Goal: Complete application form

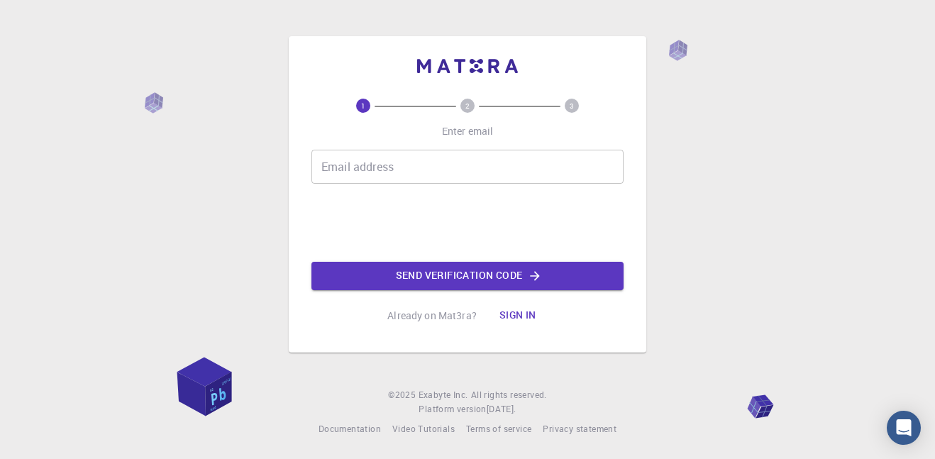
click at [342, 160] on div "Email address Email address" at bounding box center [468, 167] width 312 height 34
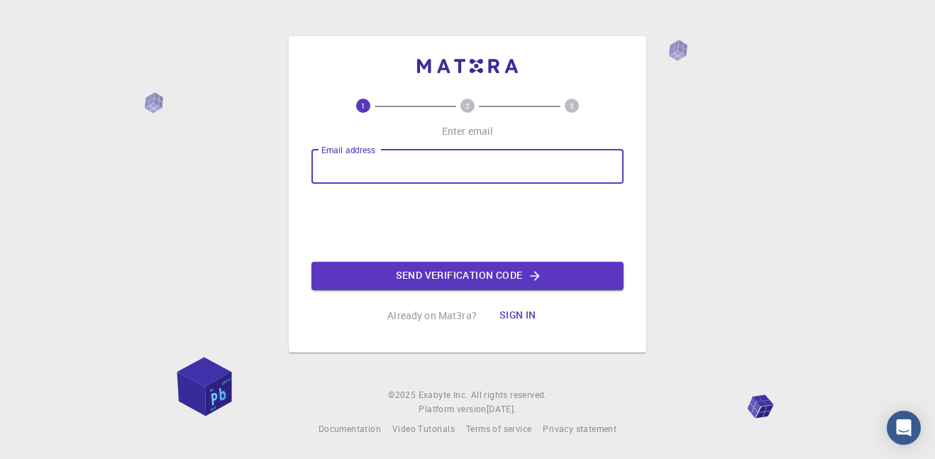
type input "j"
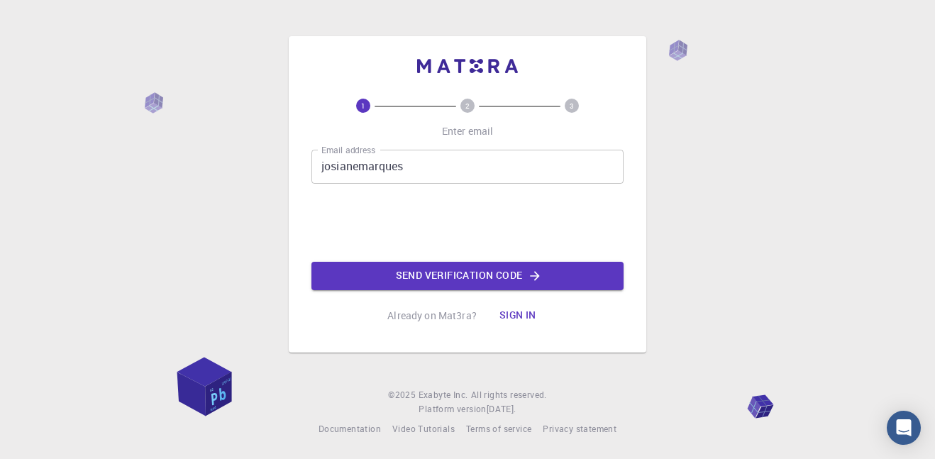
click at [439, 168] on input "josianemarques" at bounding box center [468, 167] width 312 height 34
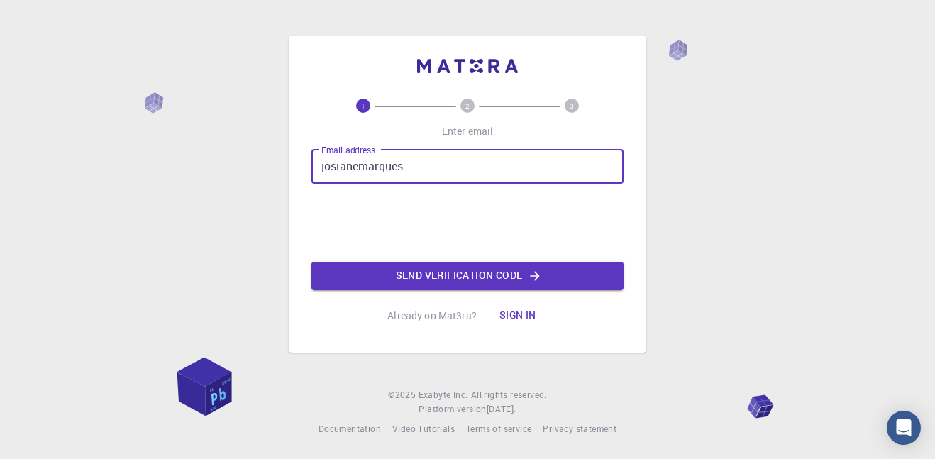
click at [439, 168] on input "josianemarques" at bounding box center [468, 167] width 312 height 34
type input "josiane-maques@educar.rs.gov.br"
click at [440, 275] on button "Send verification code" at bounding box center [468, 276] width 312 height 28
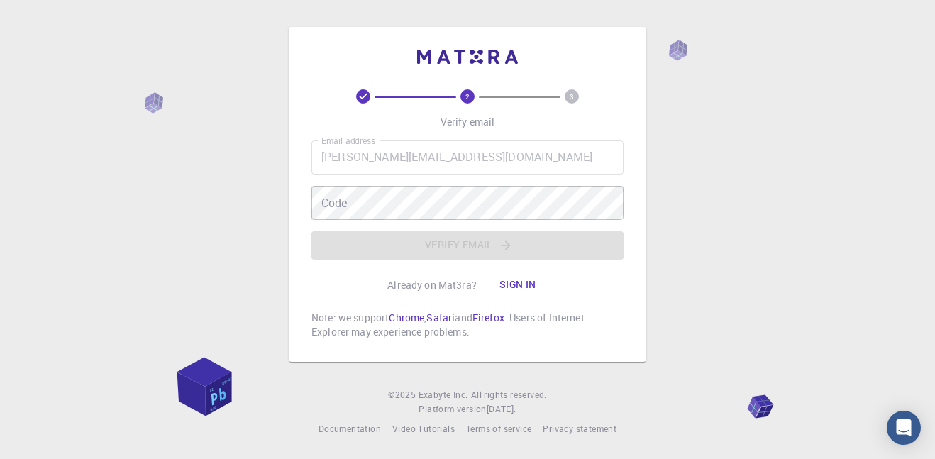
click at [363, 97] on icon at bounding box center [363, 96] width 14 height 14
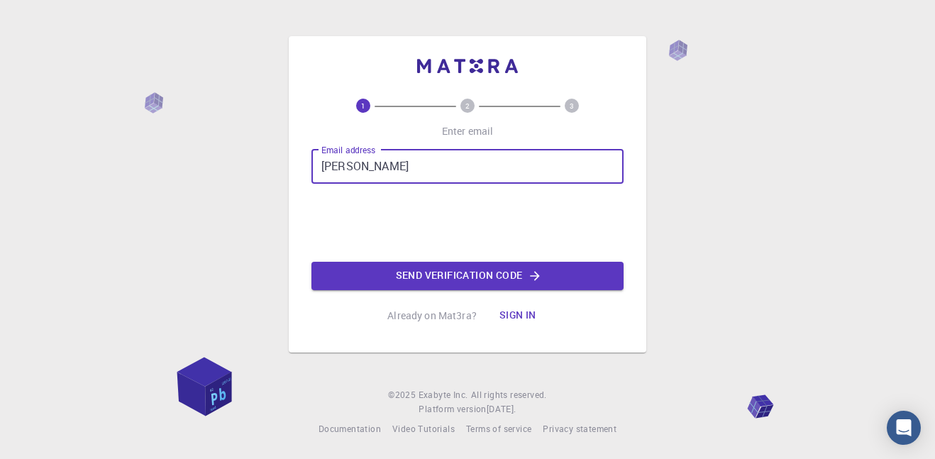
click at [302, 219] on div "1 2 3 Enter email Email address [PERSON_NAME] Email address Send verification c…" at bounding box center [468, 194] width 358 height 316
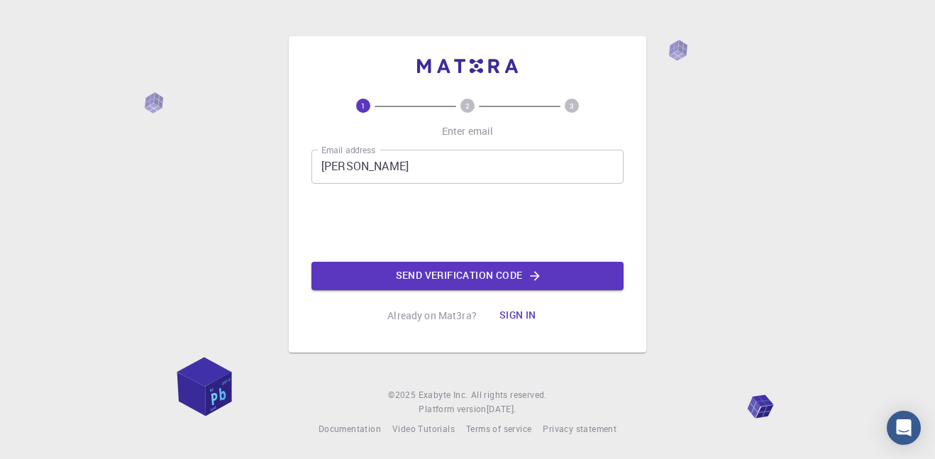
click at [459, 143] on div "1 2 3 Enter email Email address [PERSON_NAME] Email address Send verification c…" at bounding box center [468, 214] width 312 height 231
click at [448, 156] on input "[PERSON_NAME]" at bounding box center [468, 167] width 312 height 34
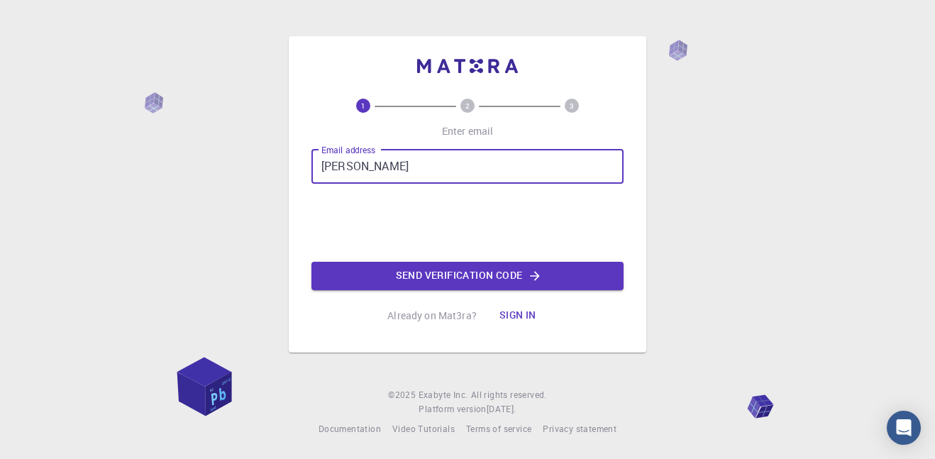
type input "[PERSON_NAME][EMAIL_ADDRESS][DOMAIN_NAME]"
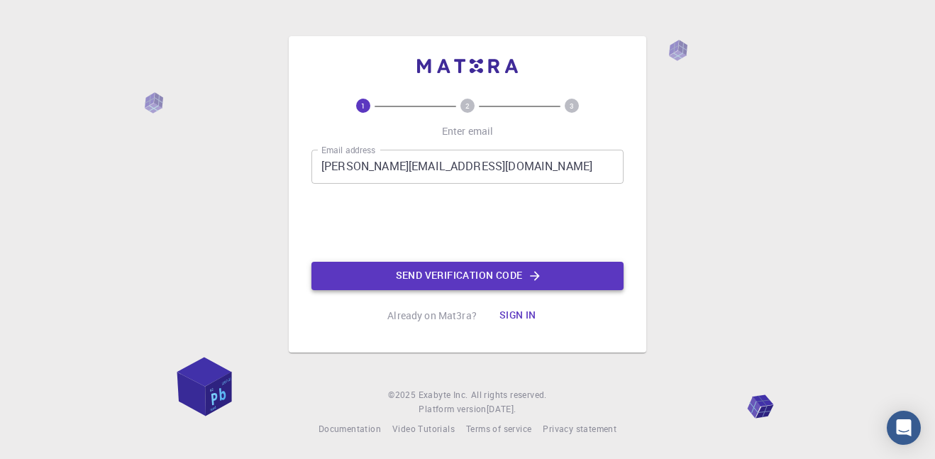
click at [397, 262] on button "Send verification code" at bounding box center [468, 276] width 312 height 28
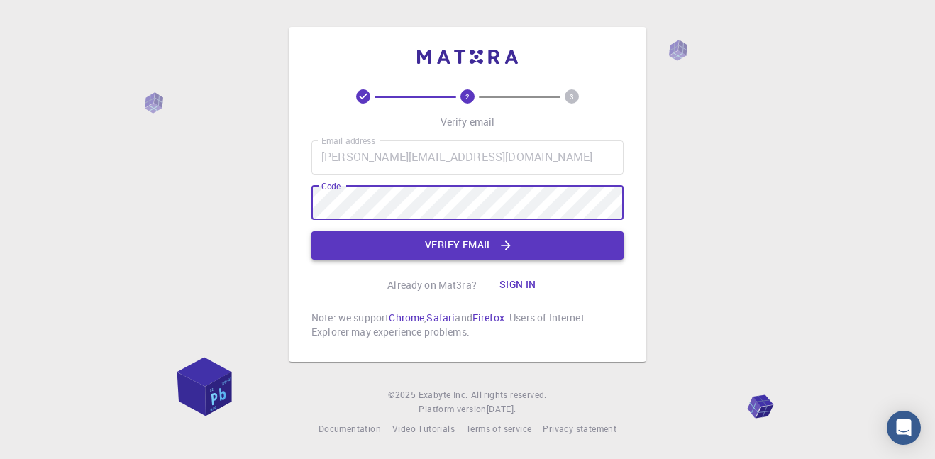
click at [420, 248] on button "Verify email" at bounding box center [468, 245] width 312 height 28
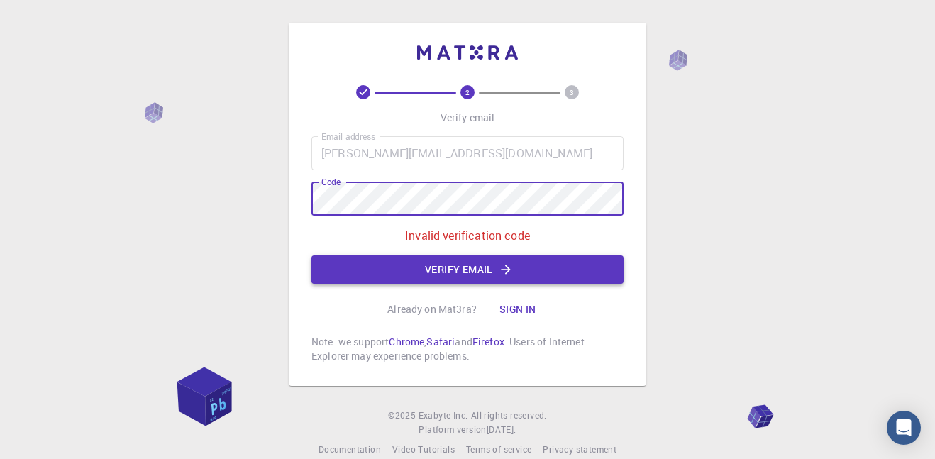
click at [409, 260] on button "Verify email" at bounding box center [468, 269] width 312 height 28
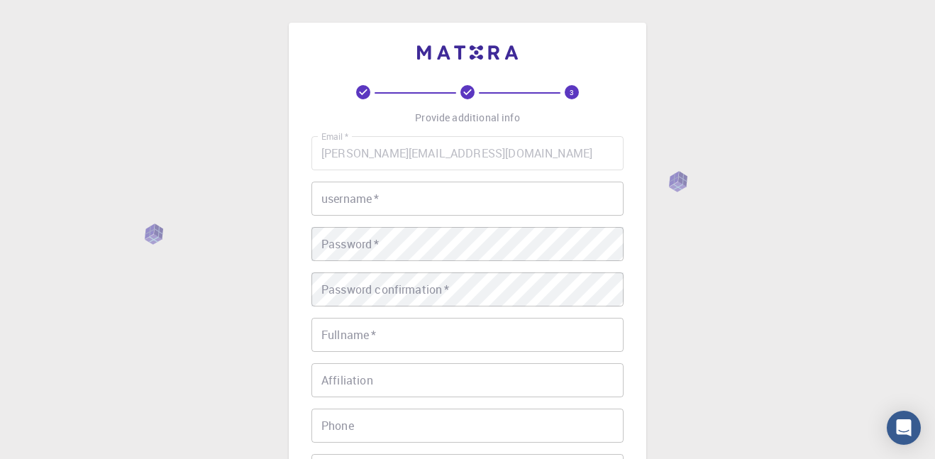
click at [430, 213] on input "username   *" at bounding box center [468, 199] width 312 height 34
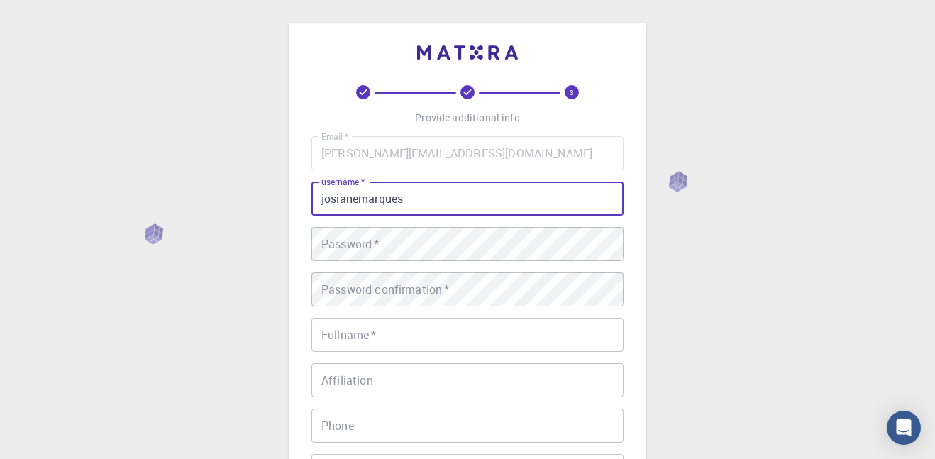
type input "josianemarques"
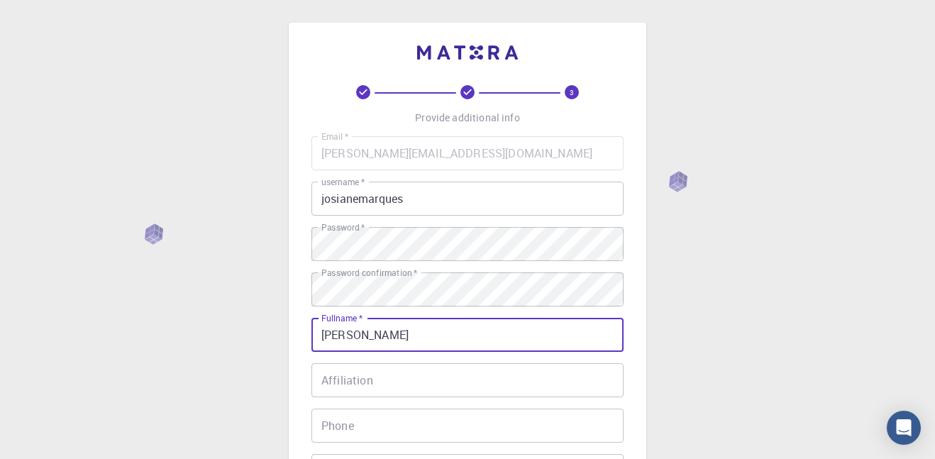
type input "[PERSON_NAME]"
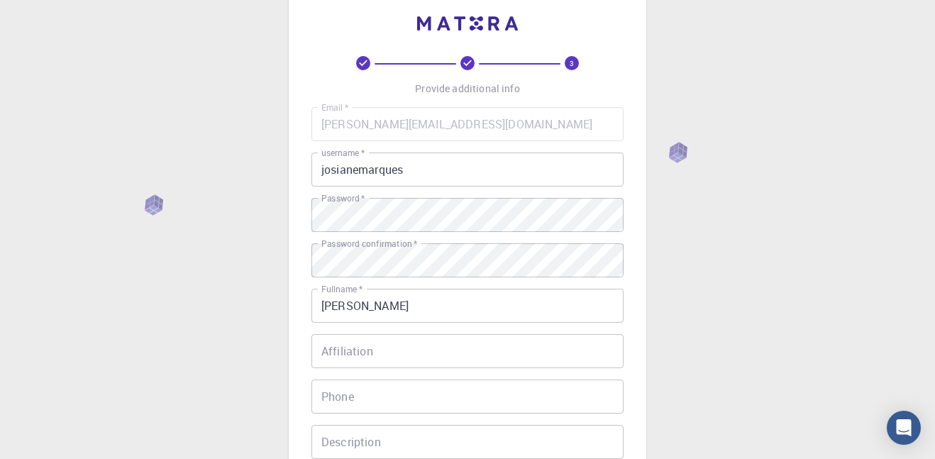
scroll to position [265, 0]
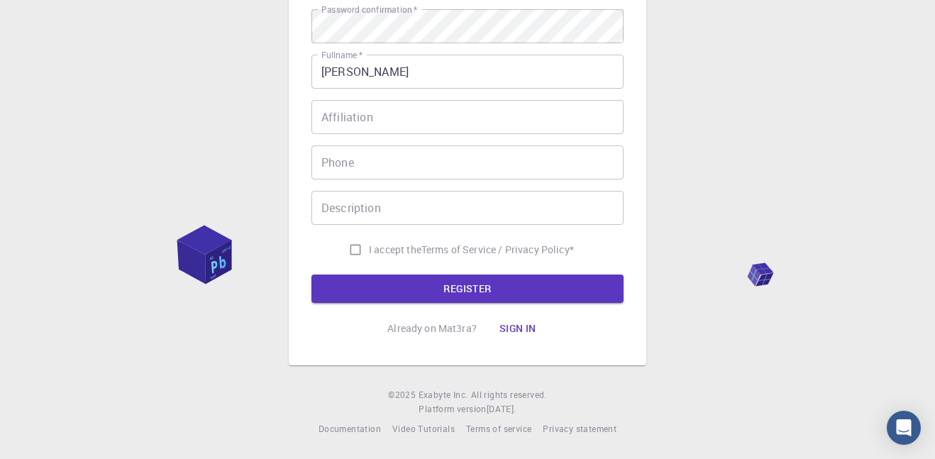
click at [351, 254] on input "I accept the Terms of Service / Privacy Policy *" at bounding box center [355, 249] width 27 height 27
checkbox input "true"
click at [378, 275] on button "REGISTER" at bounding box center [468, 289] width 312 height 28
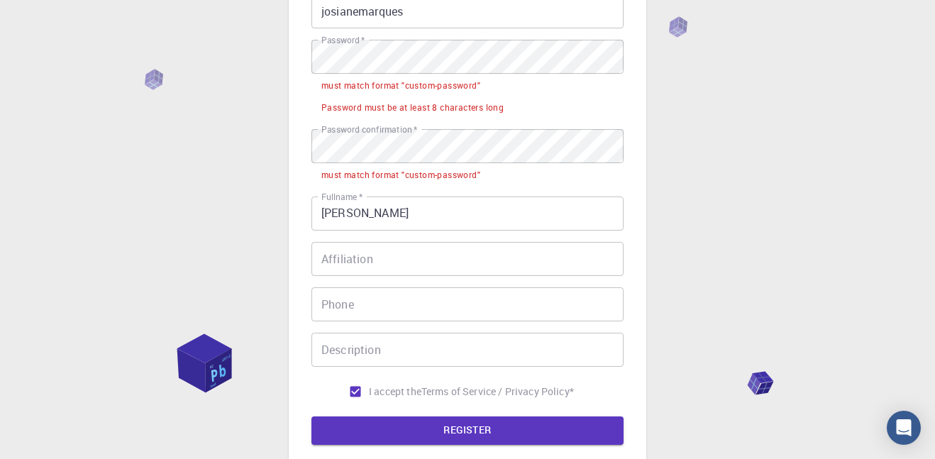
scroll to position [181, 0]
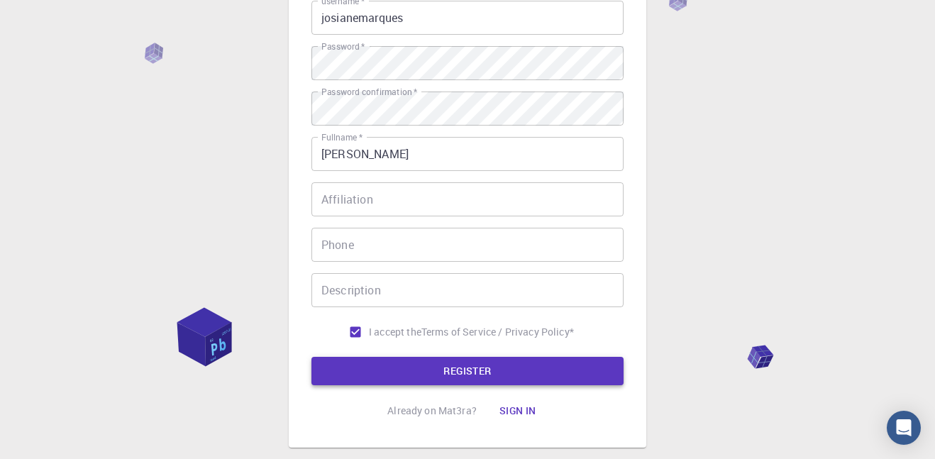
click at [453, 369] on button "REGISTER" at bounding box center [468, 371] width 312 height 28
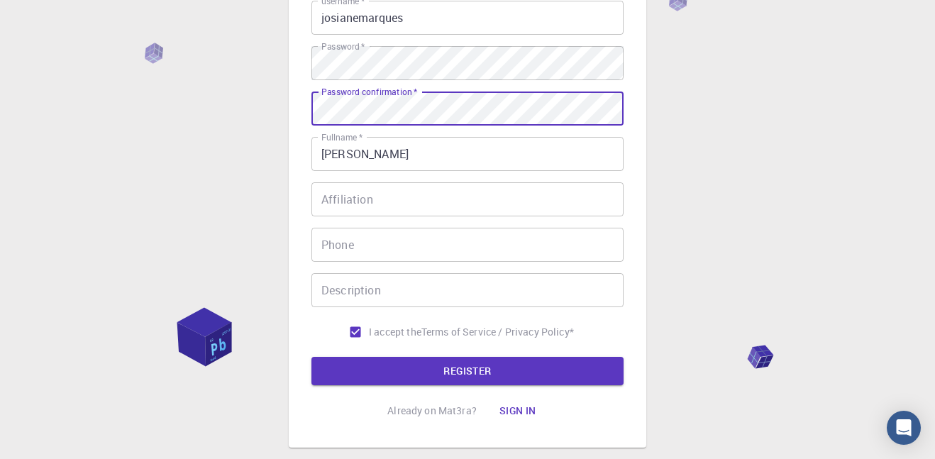
click at [312, 357] on button "REGISTER" at bounding box center [468, 371] width 312 height 28
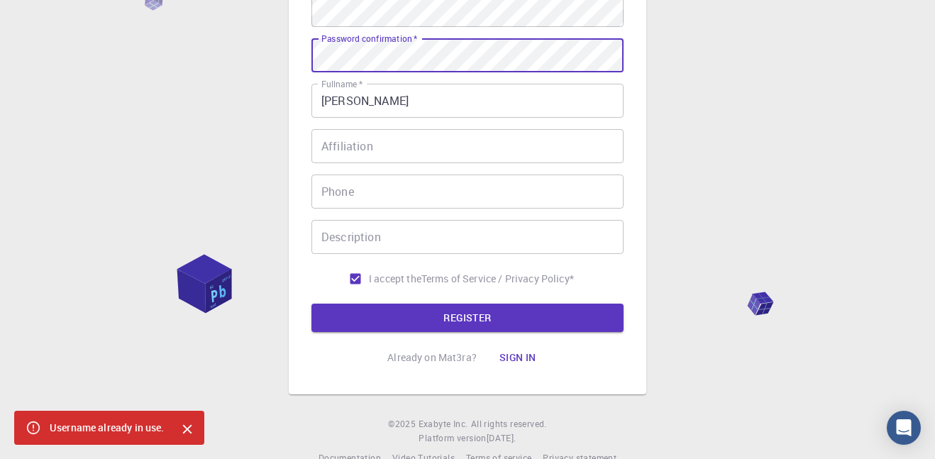
scroll to position [265, 0]
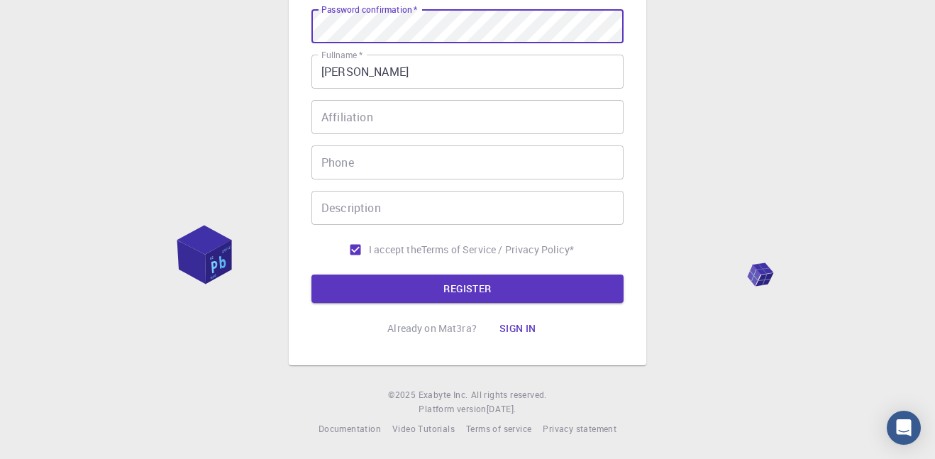
click at [525, 329] on button "Sign in" at bounding box center [518, 328] width 60 height 28
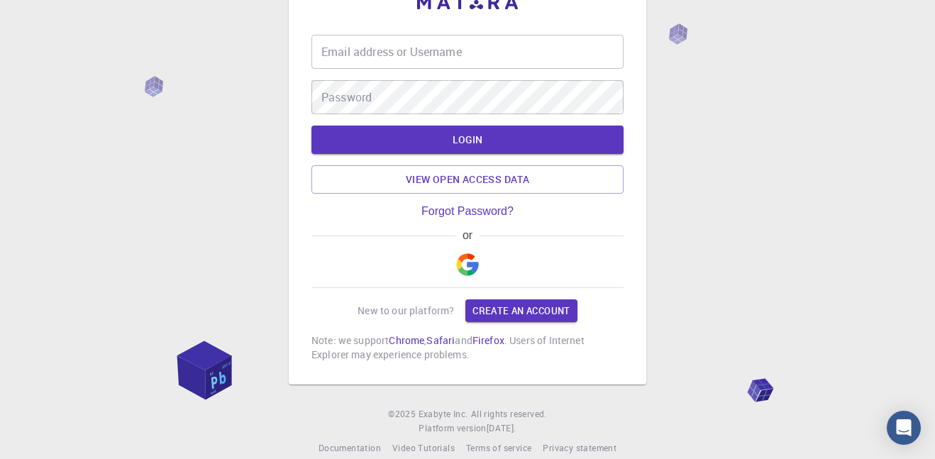
scroll to position [73, 0]
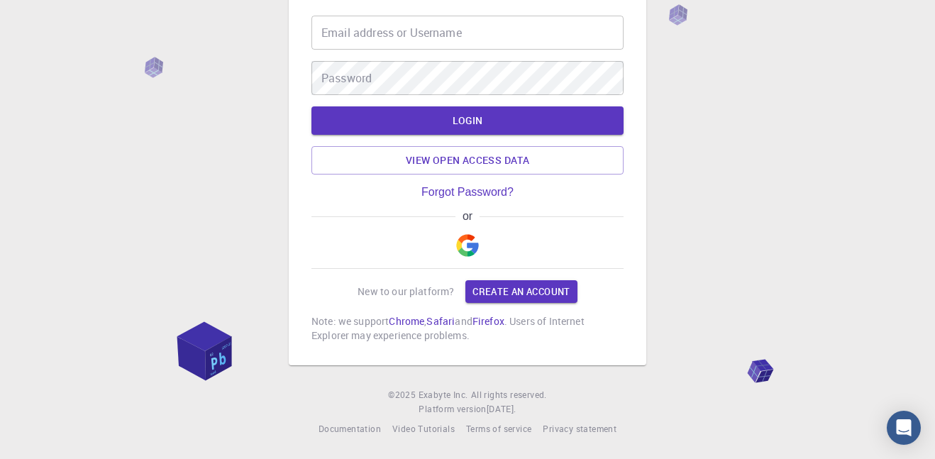
type input "josianemarques"
click at [498, 120] on button "LOGIN" at bounding box center [468, 120] width 312 height 28
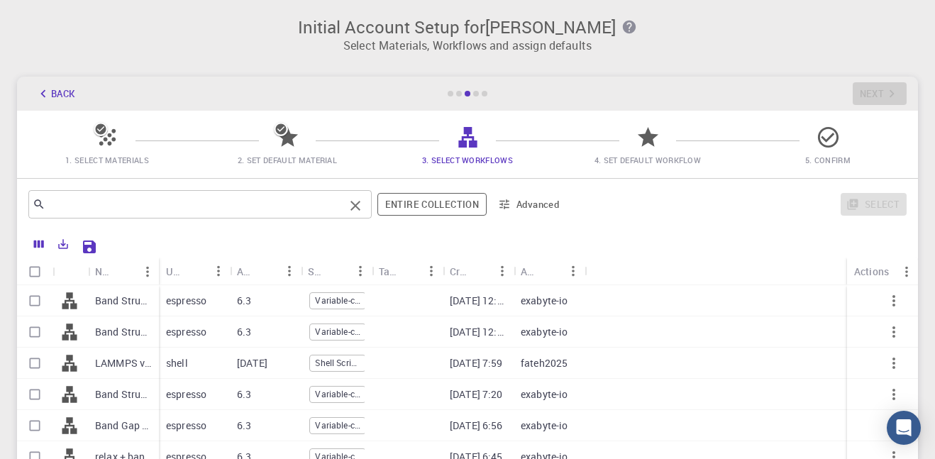
click at [245, 211] on input "text" at bounding box center [194, 204] width 299 height 20
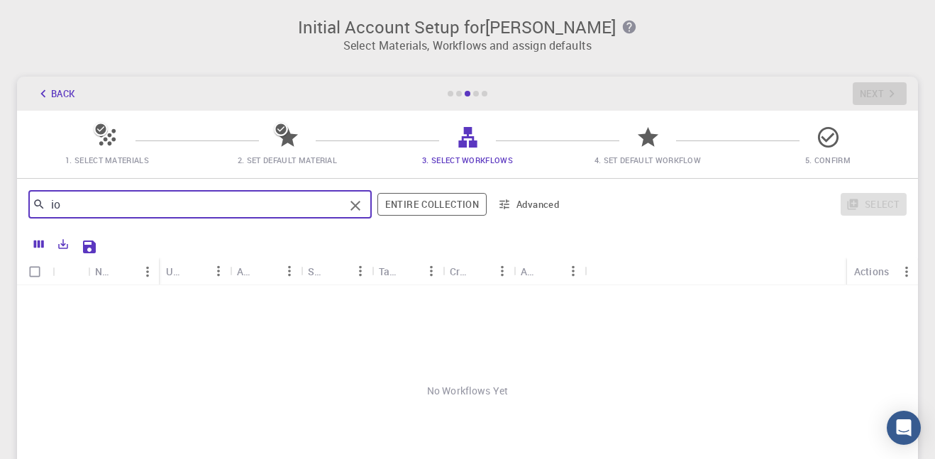
type input "i"
type input "k"
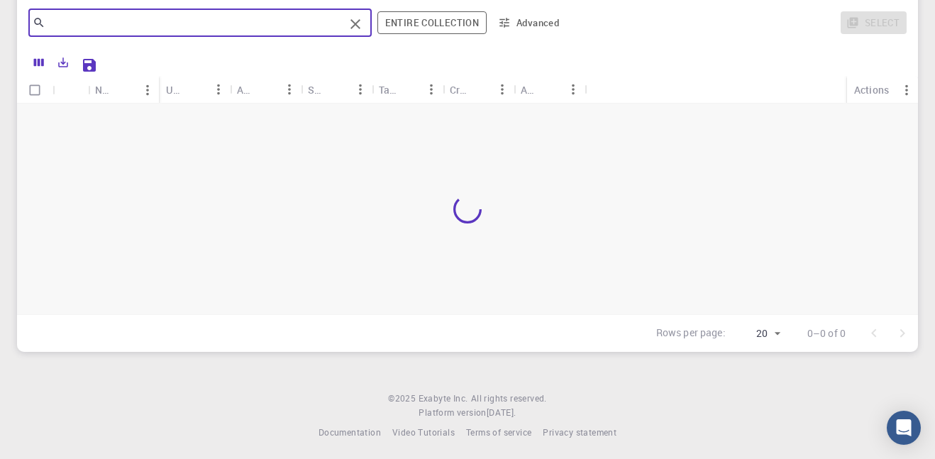
scroll to position [187, 0]
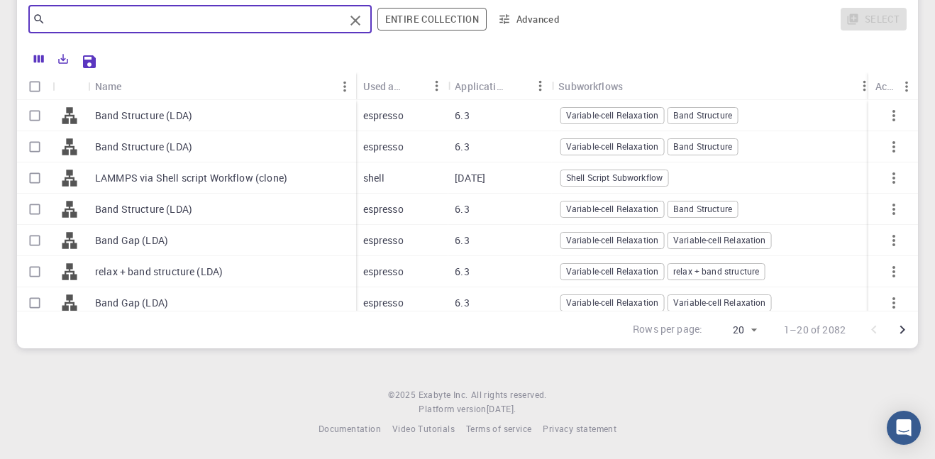
click at [121, 110] on p "Band Structure (LDA)" at bounding box center [143, 116] width 97 height 14
checkbox input "true"
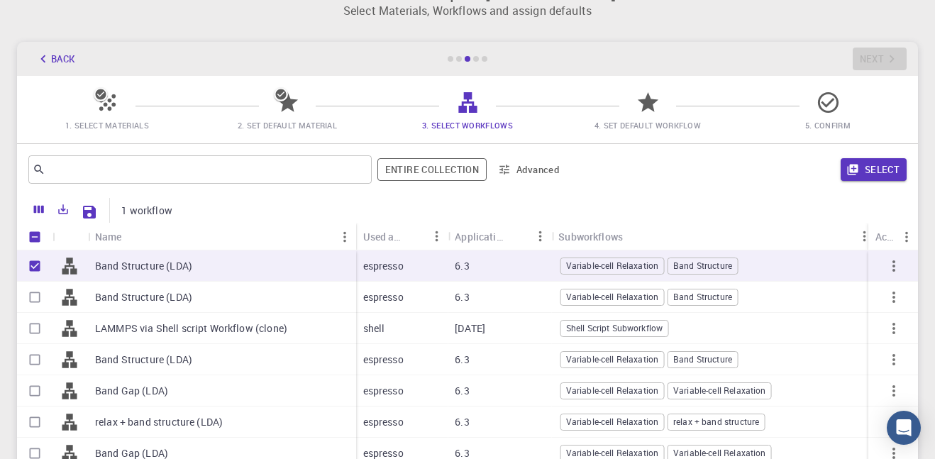
scroll to position [38, 0]
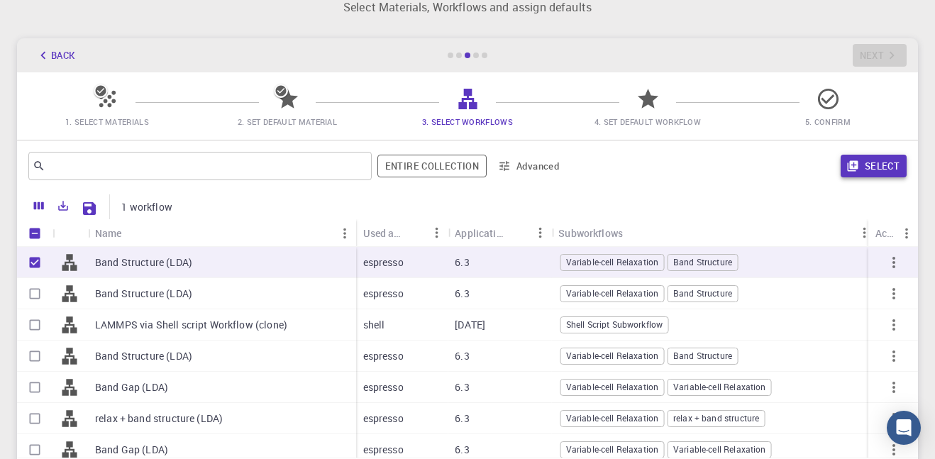
click at [877, 160] on button "Select" at bounding box center [874, 166] width 66 height 23
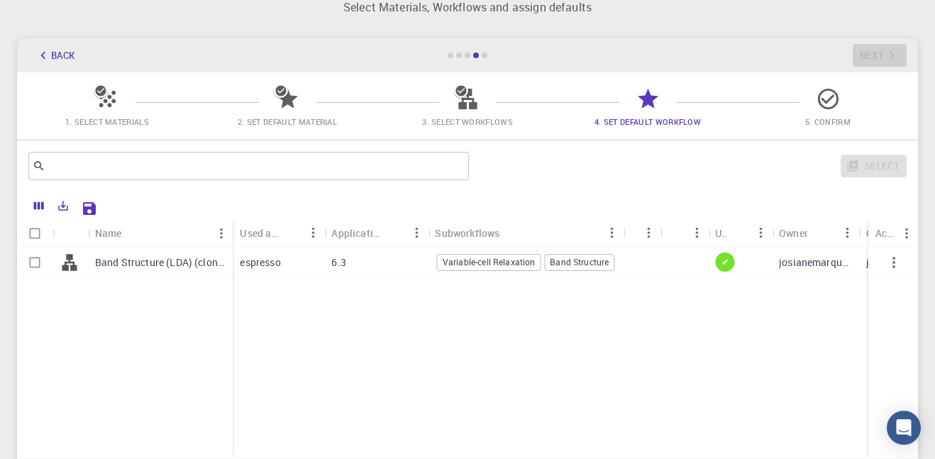
click at [645, 267] on div at bounding box center [641, 262] width 37 height 31
checkbox input "true"
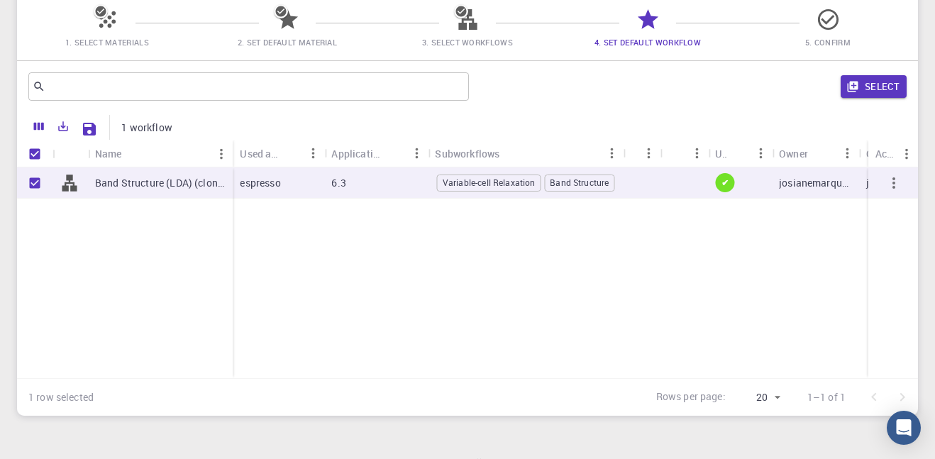
scroll to position [119, 0]
click at [856, 92] on button "Select" at bounding box center [874, 86] width 66 height 23
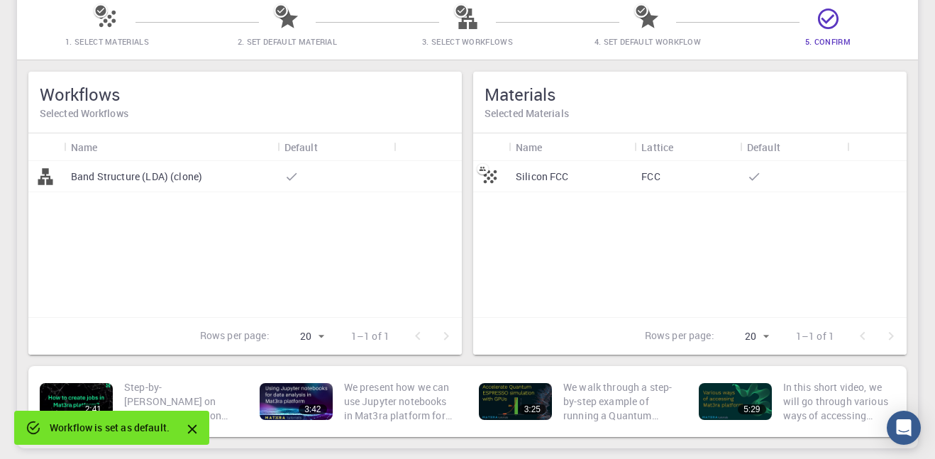
scroll to position [0, 0]
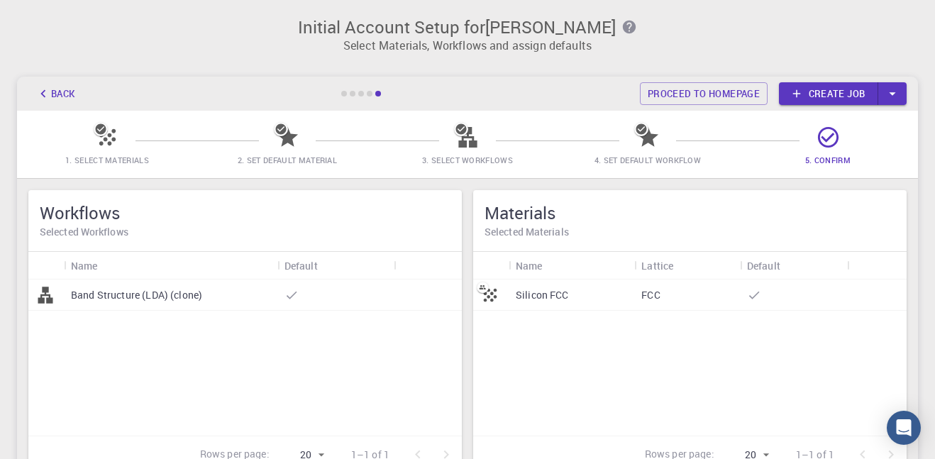
click at [101, 134] on icon at bounding box center [101, 129] width 14 height 14
click at [62, 100] on button "Back" at bounding box center [55, 93] width 54 height 23
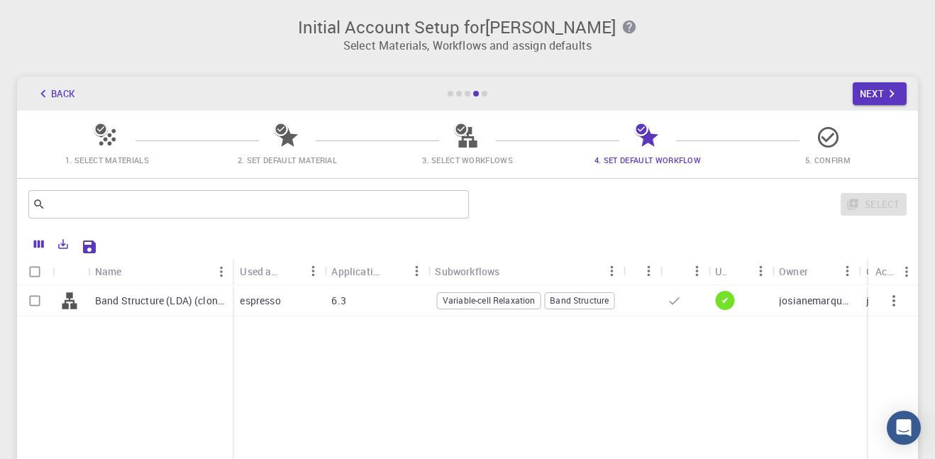
click at [62, 100] on button "Back" at bounding box center [55, 93] width 54 height 23
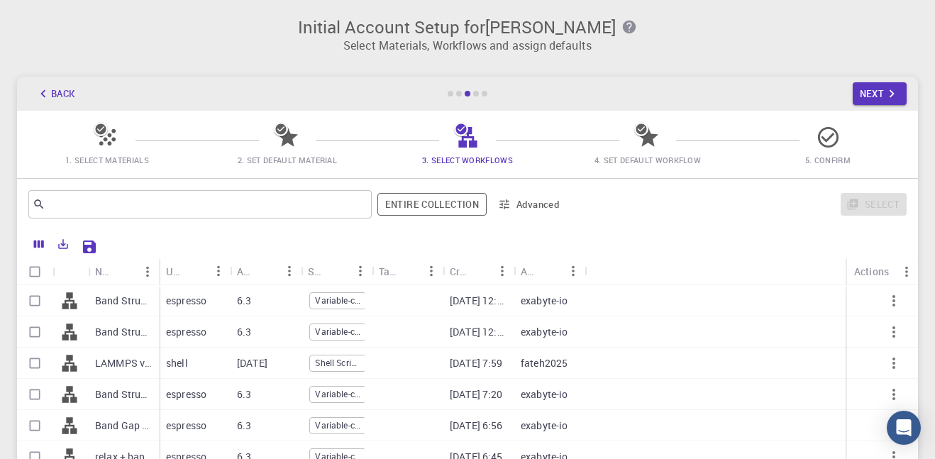
click at [62, 100] on button "Back" at bounding box center [55, 93] width 54 height 23
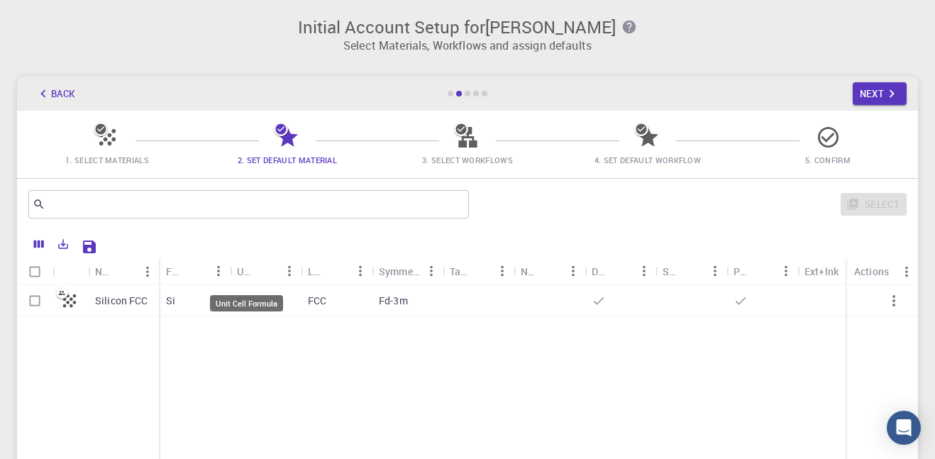
click at [241, 307] on div "Unit Cell Formula" at bounding box center [246, 303] width 73 height 16
click at [174, 310] on div "Si" at bounding box center [194, 300] width 71 height 31
checkbox input "true"
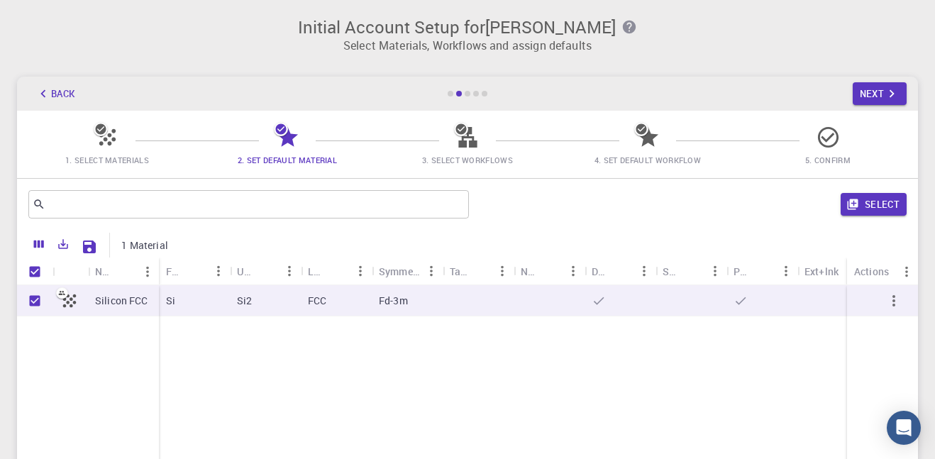
click at [171, 309] on div "Si" at bounding box center [194, 300] width 71 height 31
checkbox input "false"
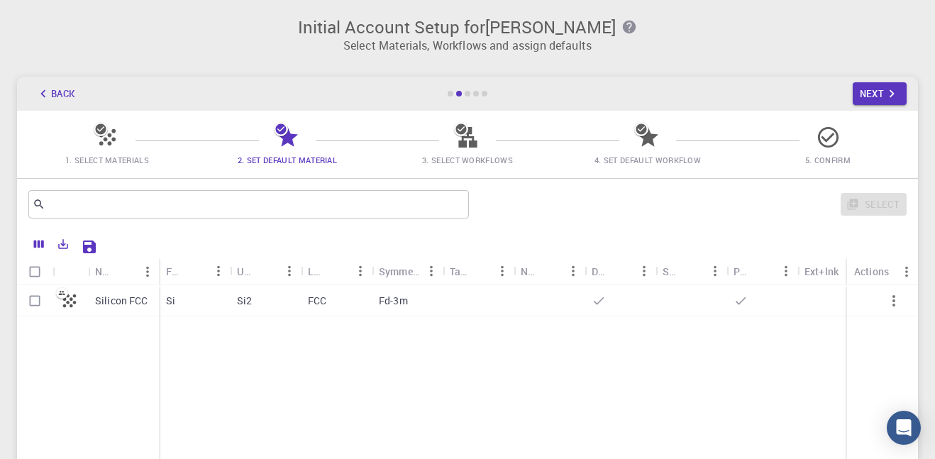
click at [171, 309] on div "Si" at bounding box center [194, 300] width 71 height 31
checkbox input "true"
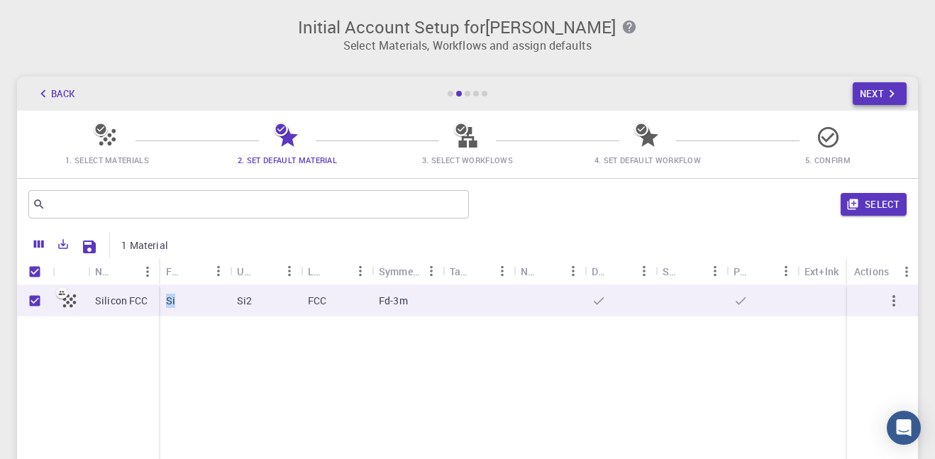
click at [903, 90] on button "Next" at bounding box center [880, 93] width 55 height 23
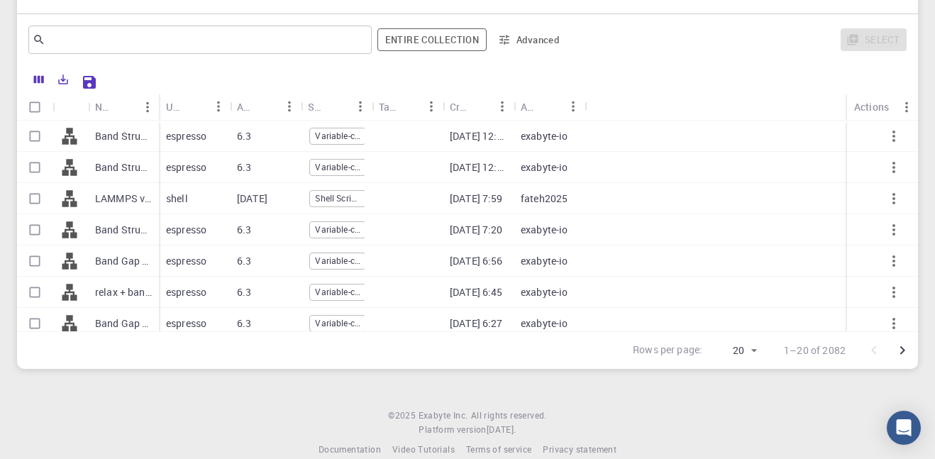
scroll to position [187, 0]
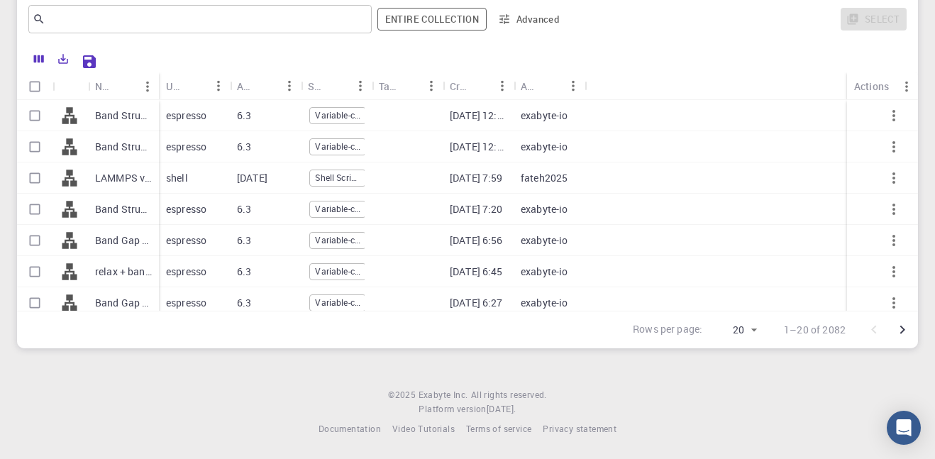
click at [162, 116] on div "espresso" at bounding box center [194, 115] width 71 height 31
checkbox input "true"
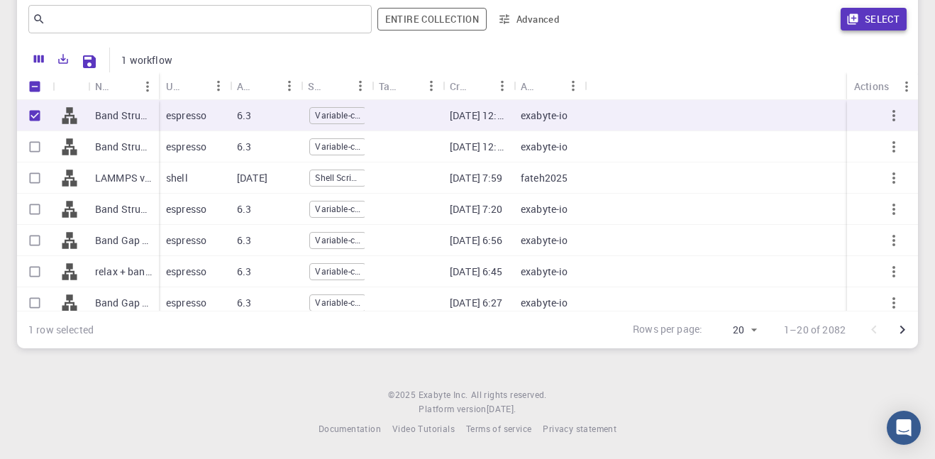
scroll to position [0, 0]
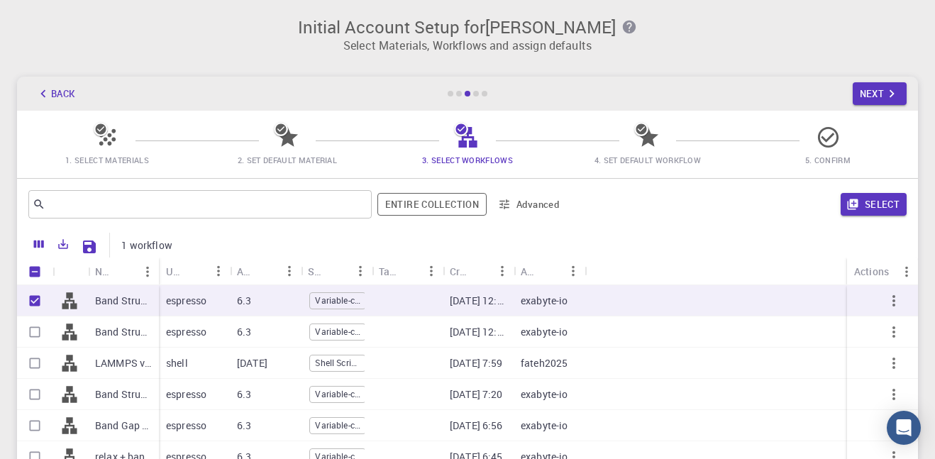
click at [867, 79] on div "Back Next" at bounding box center [467, 94] width 901 height 34
click at [869, 94] on button "Next" at bounding box center [880, 93] width 55 height 23
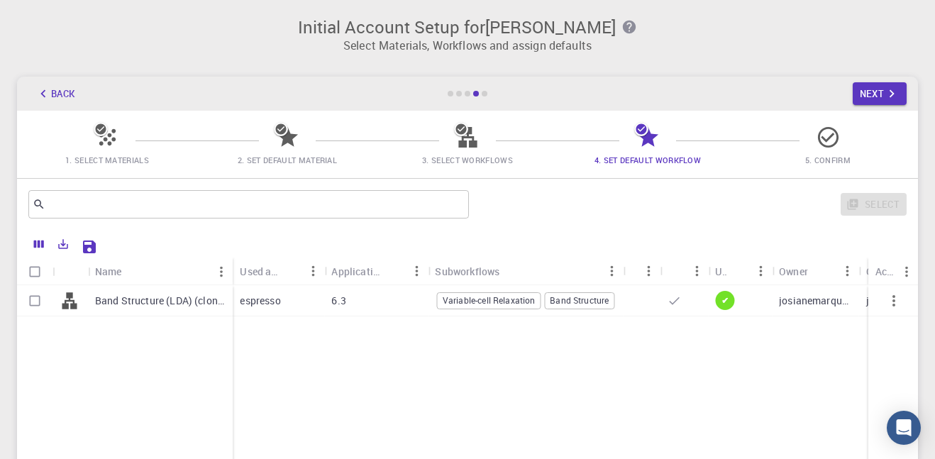
click at [72, 310] on div at bounding box center [70, 300] width 35 height 31
checkbox input "true"
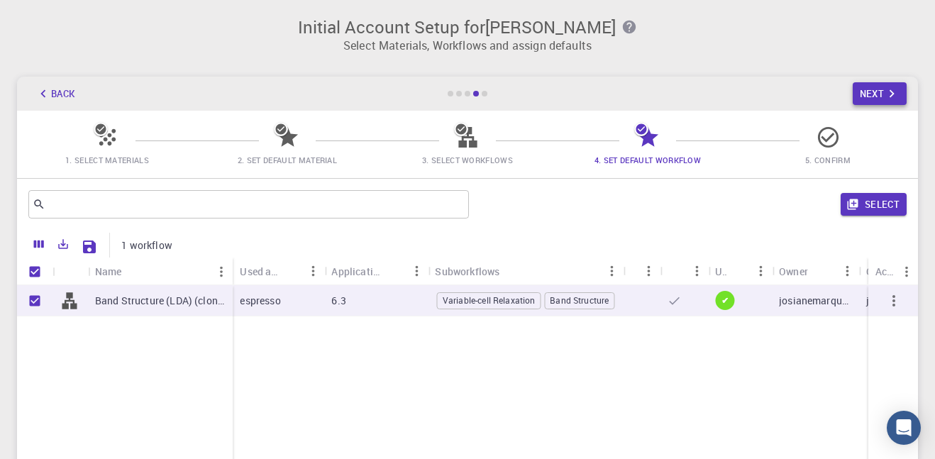
click at [869, 101] on button "Next" at bounding box center [880, 93] width 55 height 23
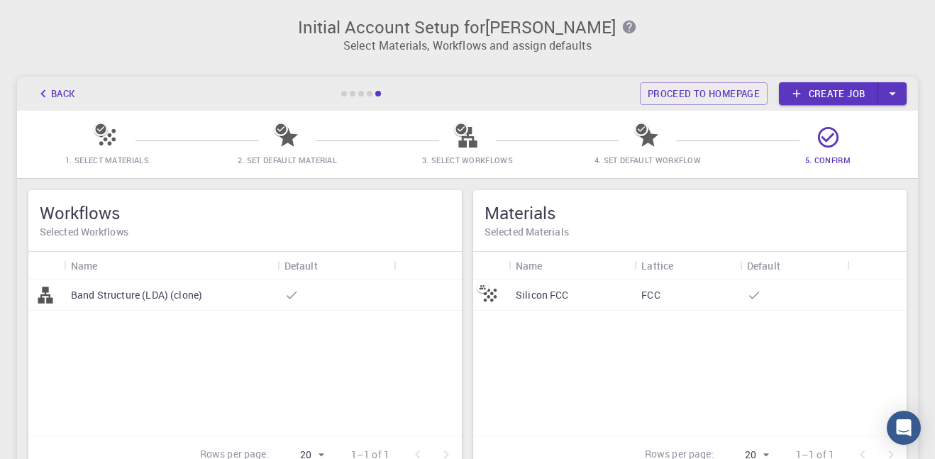
click at [716, 301] on div "FCC" at bounding box center [687, 295] width 106 height 31
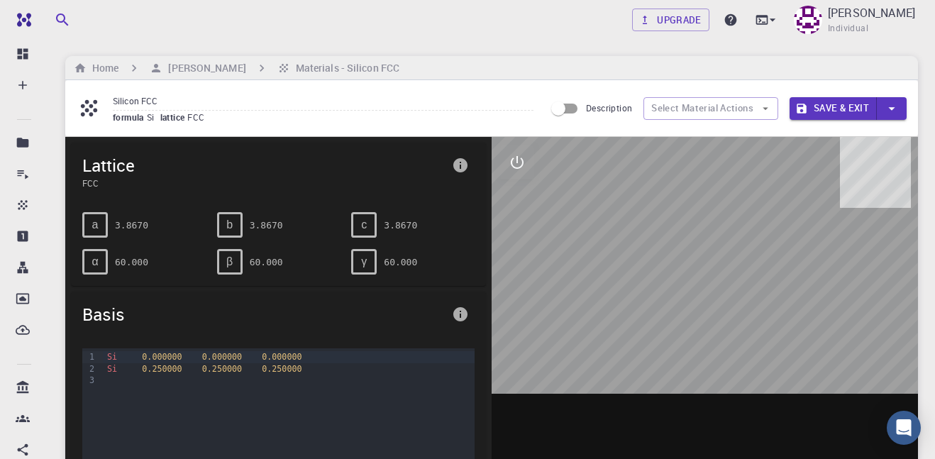
scroll to position [96, 0]
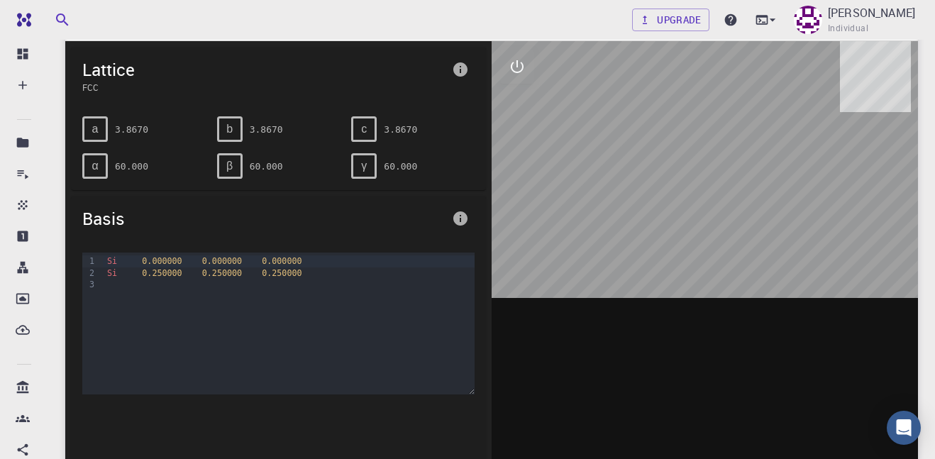
click at [180, 277] on span "0.250000" at bounding box center [162, 273] width 40 height 10
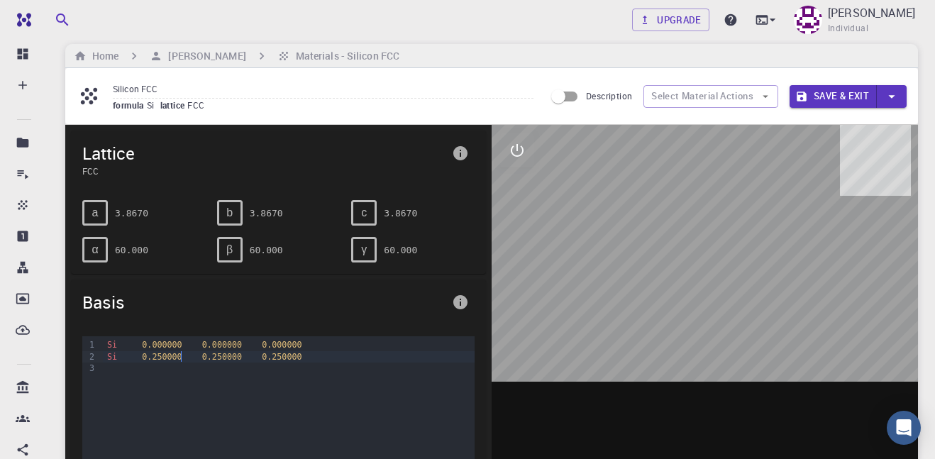
scroll to position [0, 0]
